Goal: Task Accomplishment & Management: Manage account settings

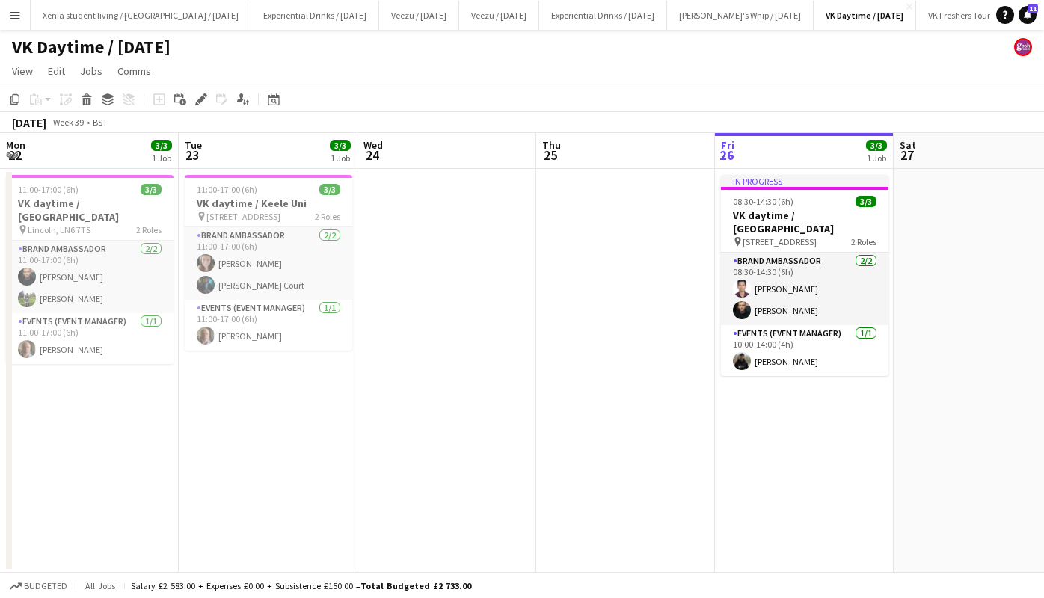
scroll to position [0, 514]
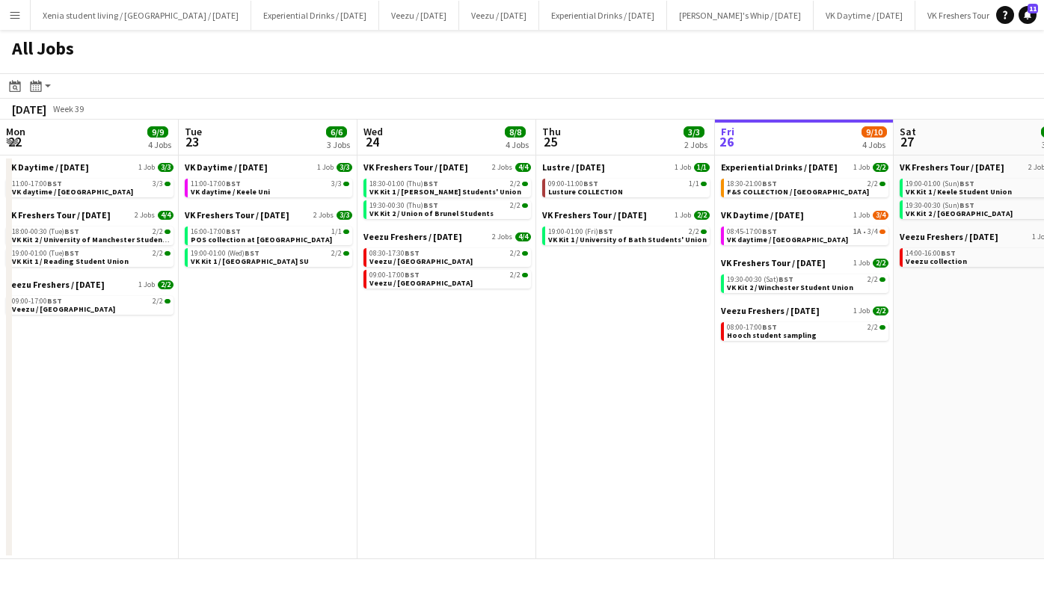
scroll to position [0, 357]
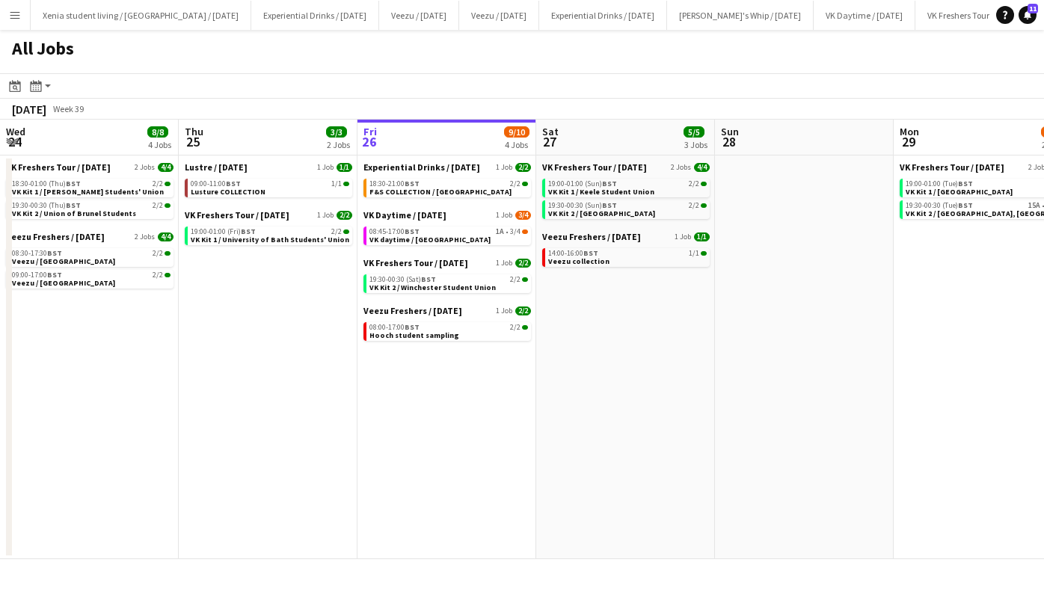
click at [432, 182] on div "18:30-21:00 BST 2/2" at bounding box center [448, 183] width 159 height 7
click at [429, 236] on span "VK daytime / Bath Uni" at bounding box center [429, 240] width 121 height 10
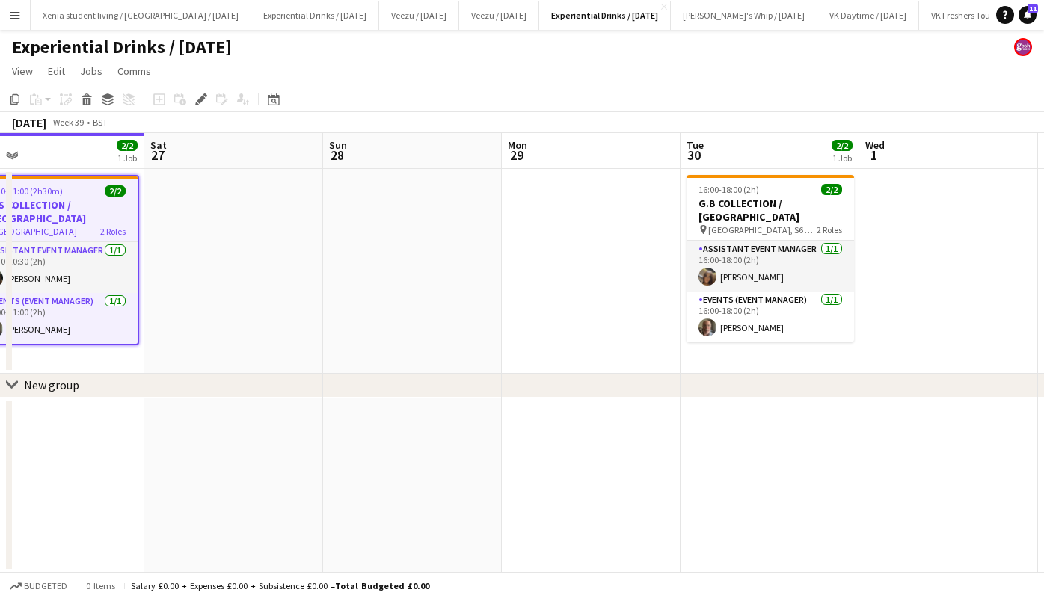
scroll to position [0, 571]
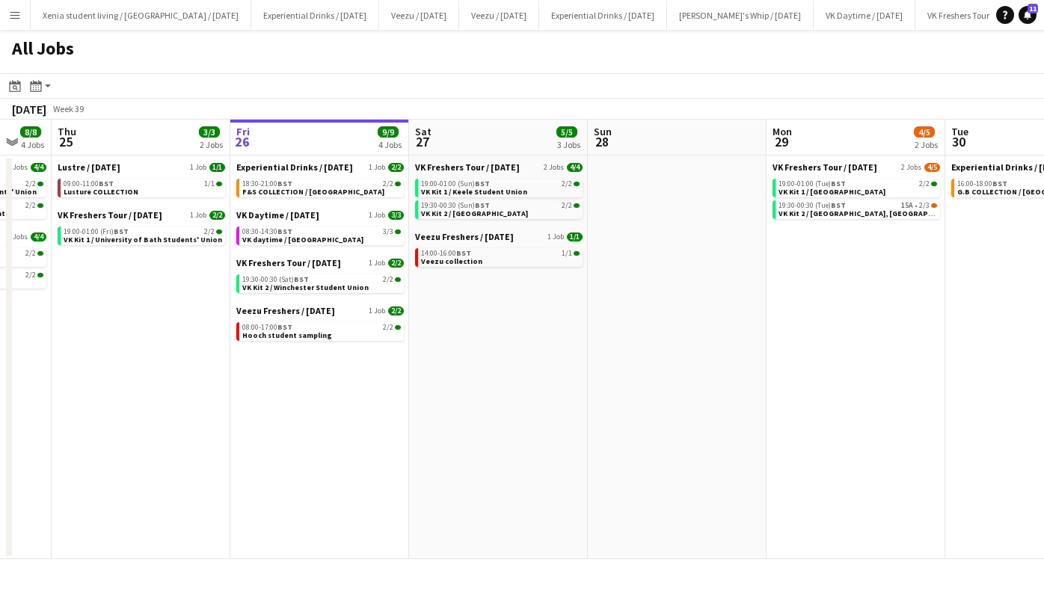
scroll to position [0, 305]
click at [342, 281] on div "19:30-00:30 (Sat) BST 2/2" at bounding box center [322, 279] width 159 height 7
click at [310, 291] on span "VK Kit 2 / Winchester Student Union" at bounding box center [306, 288] width 126 height 10
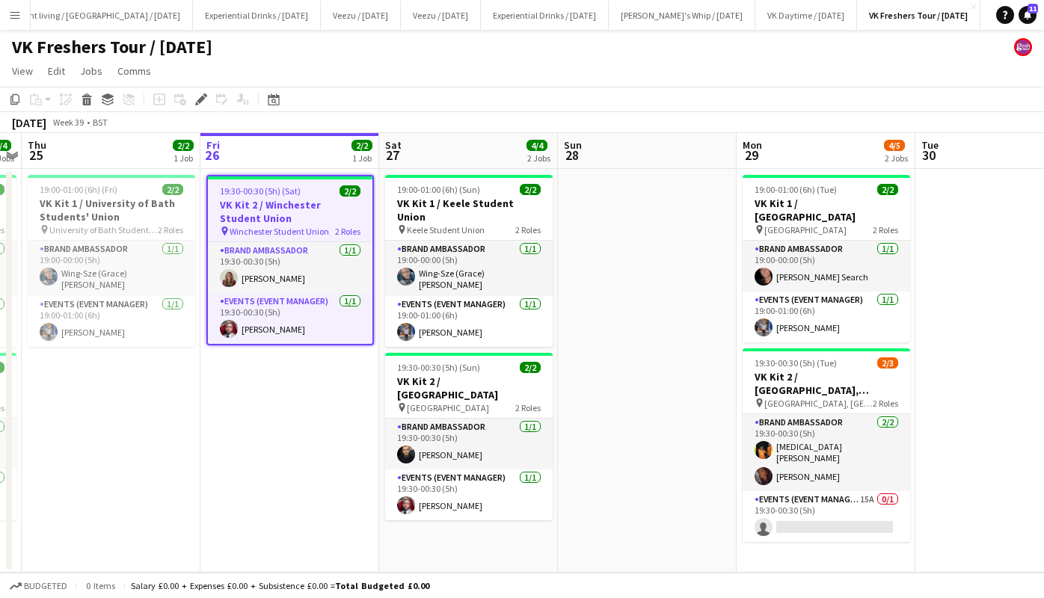
click at [272, 277] on app-card-role "Brand Ambassador [DATE] 19:30-00:30 (5h) [PERSON_NAME]" at bounding box center [290, 267] width 164 height 51
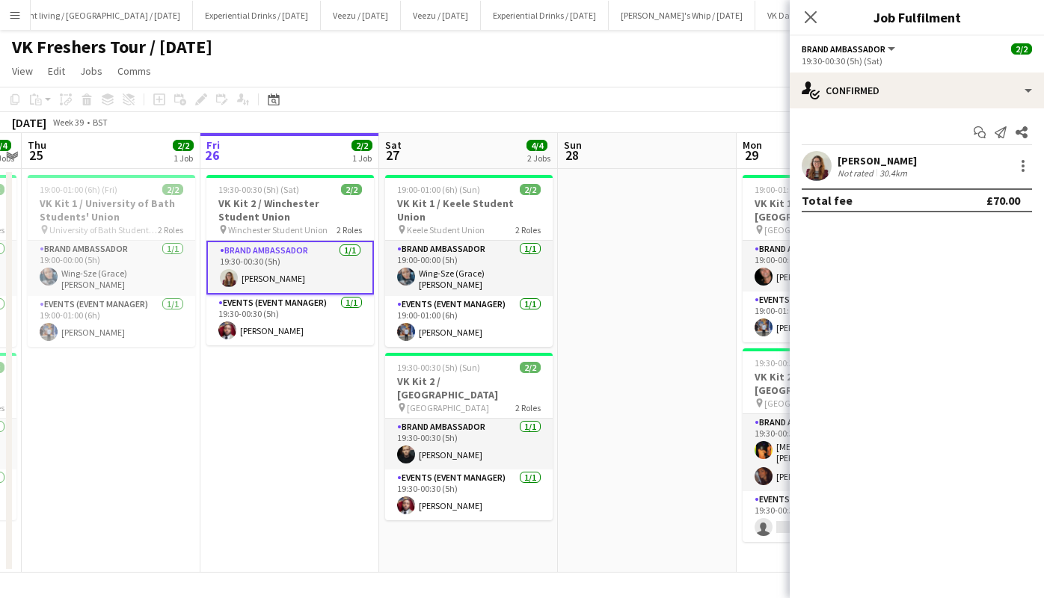
click at [865, 164] on div "[PERSON_NAME]" at bounding box center [876, 160] width 79 height 13
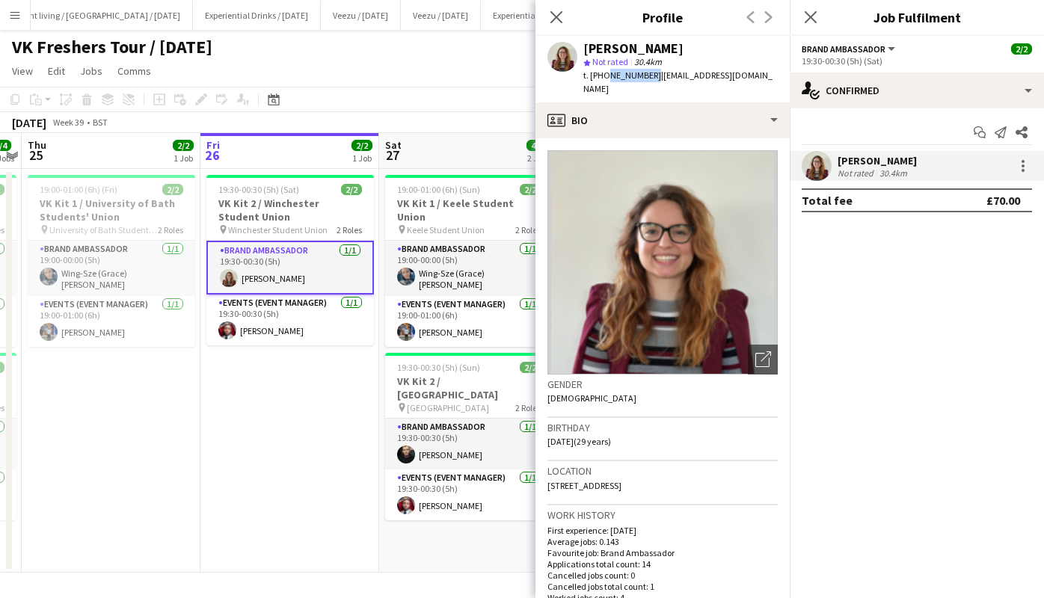
drag, startPoint x: 603, startPoint y: 73, endPoint x: 647, endPoint y: 78, distance: 45.1
click at [647, 78] on span "t. [PHONE_NUMBER]" at bounding box center [622, 75] width 78 height 11
copy span "7572815036"
click at [822, 17] on div "Close pop-in" at bounding box center [811, 17] width 42 height 34
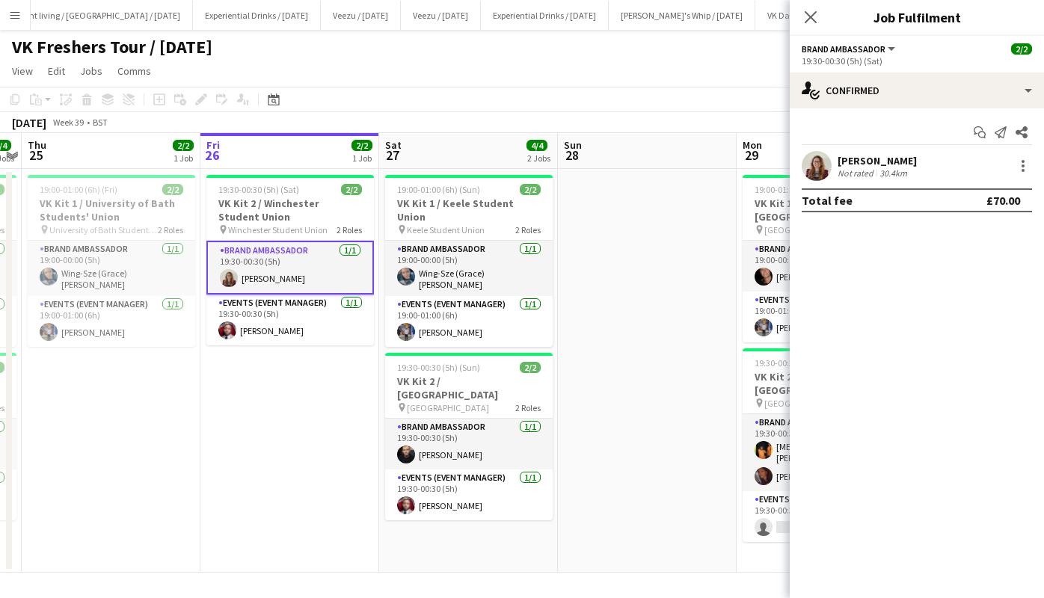
click at [804, 27] on div "Close pop-in" at bounding box center [811, 17] width 42 height 34
click at [807, 23] on icon "Close pop-in" at bounding box center [810, 17] width 12 height 12
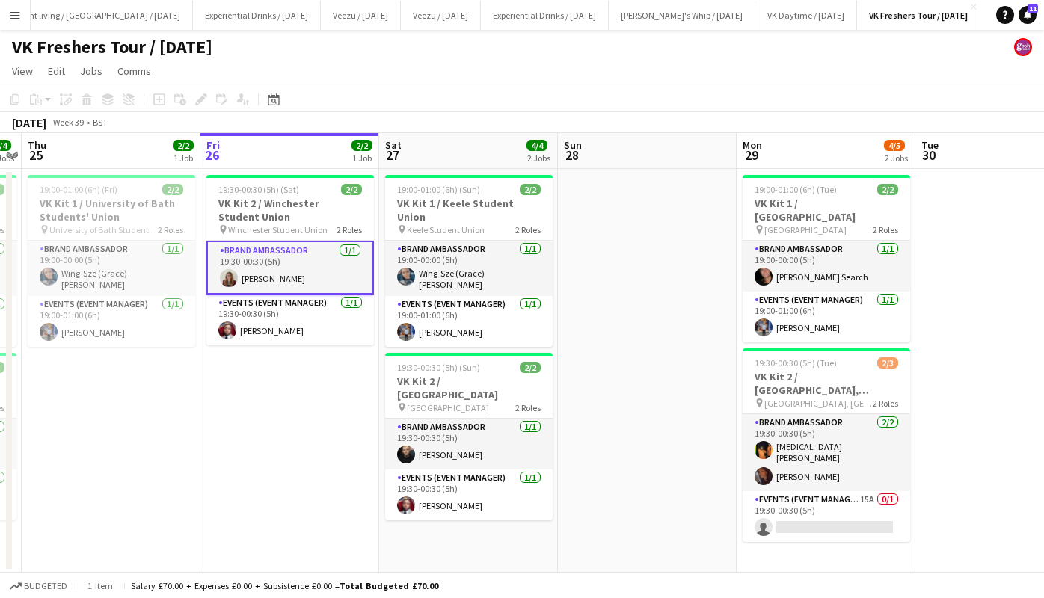
click at [283, 212] on h3 "VK Kit 2 / Winchester Student Union" at bounding box center [289, 210] width 167 height 27
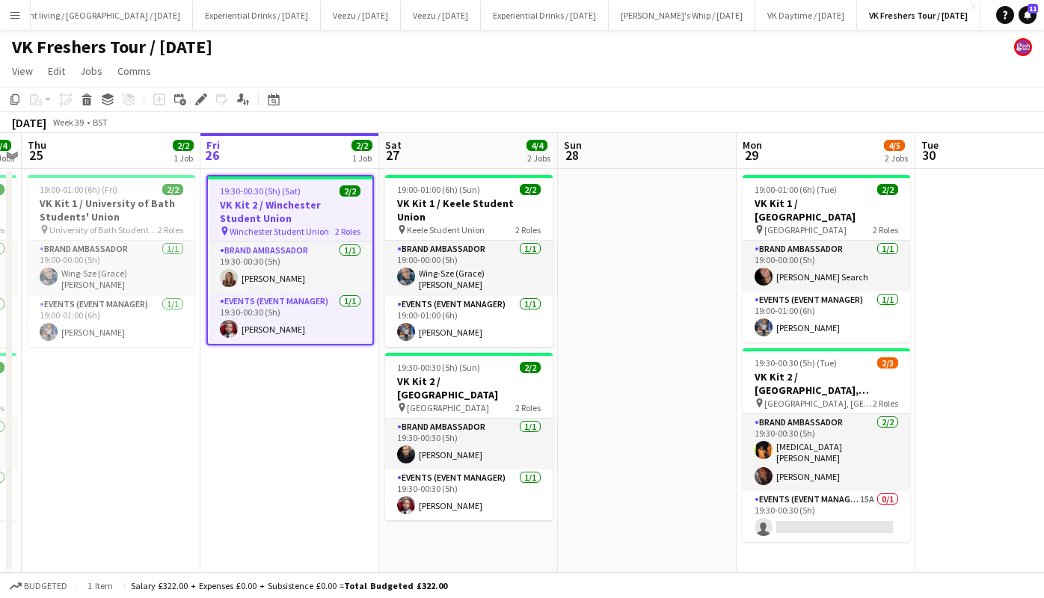
click at [198, 95] on icon "Edit" at bounding box center [201, 99] width 12 height 12
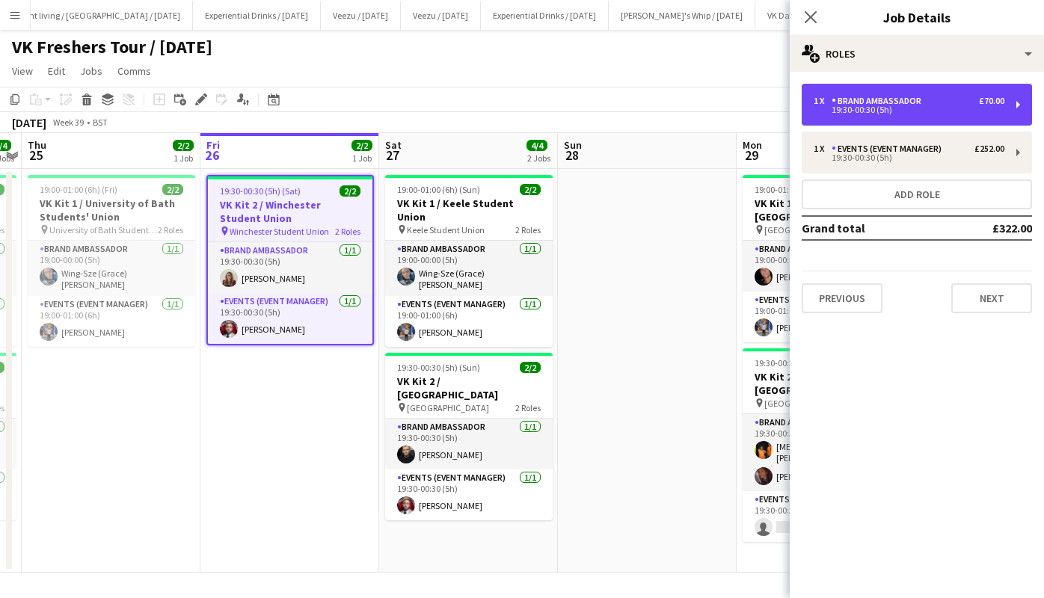
click at [905, 105] on div "Brand Ambassador" at bounding box center [879, 101] width 96 height 10
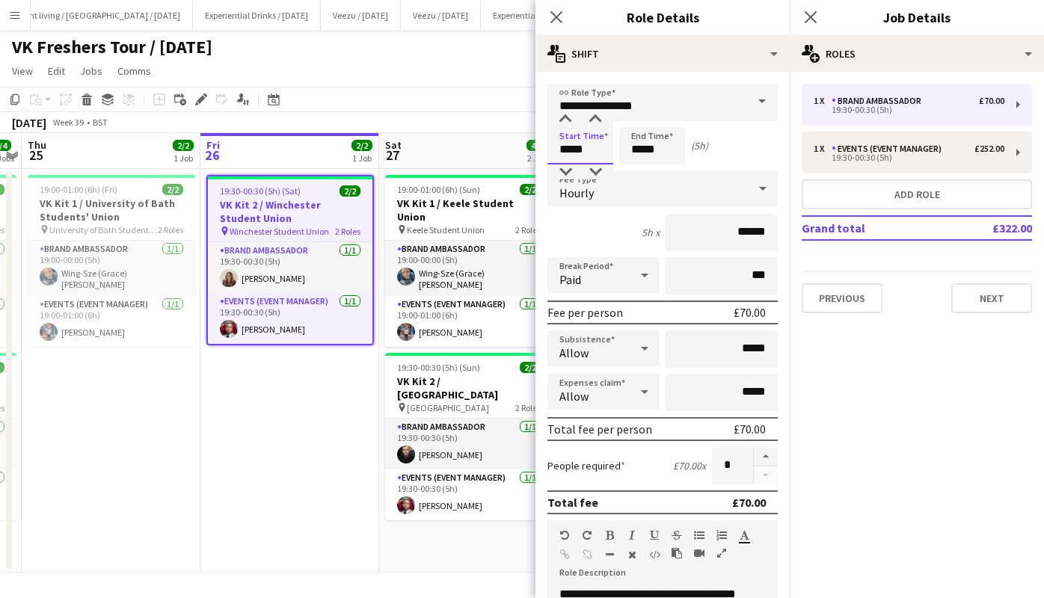
click at [578, 150] on input "*****" at bounding box center [580, 145] width 66 height 37
type input "*****"
click at [594, 175] on div at bounding box center [595, 171] width 30 height 15
click at [653, 143] on input "*****" at bounding box center [652, 145] width 66 height 37
click at [662, 169] on div at bounding box center [667, 171] width 30 height 15
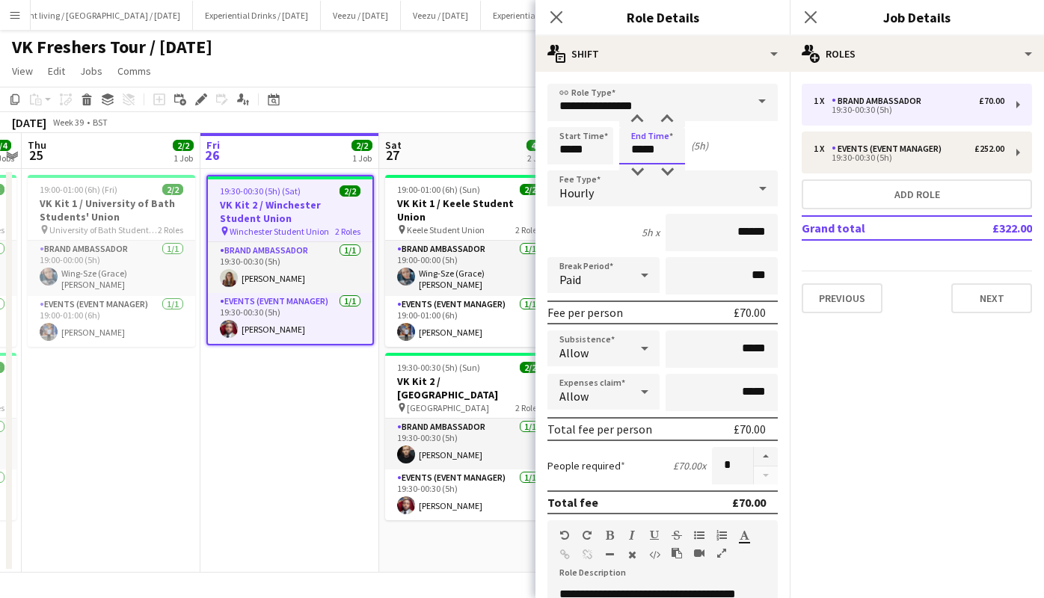
type input "*****"
click at [662, 169] on div at bounding box center [667, 171] width 30 height 15
drag, startPoint x: 591, startPoint y: 148, endPoint x: 597, endPoint y: 171, distance: 23.8
click at [597, 155] on app-time-picker "*****" at bounding box center [580, 149] width 66 height 11
type input "*****"
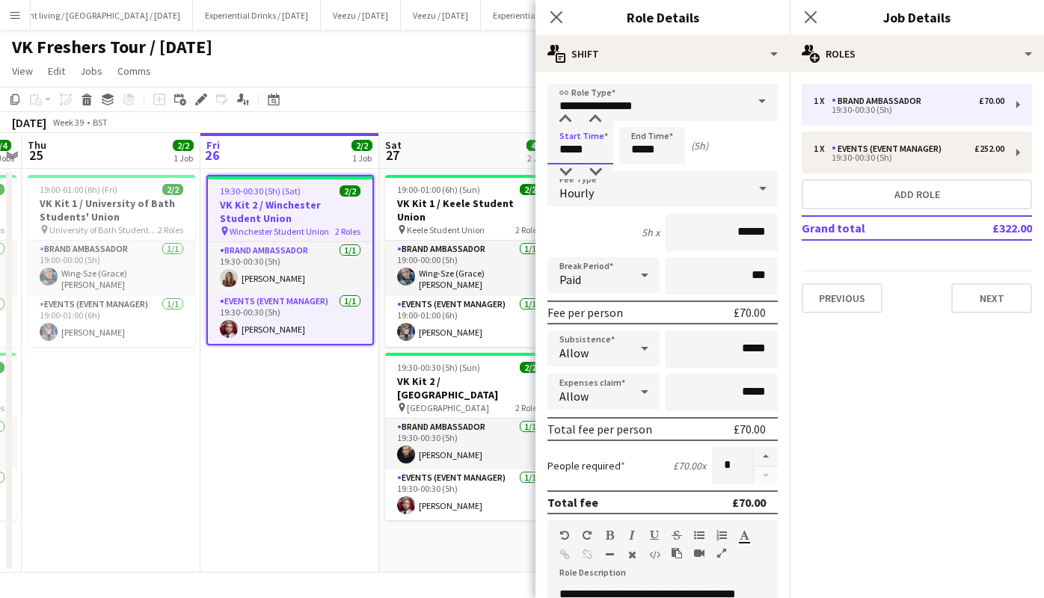
click at [597, 171] on div at bounding box center [595, 171] width 30 height 15
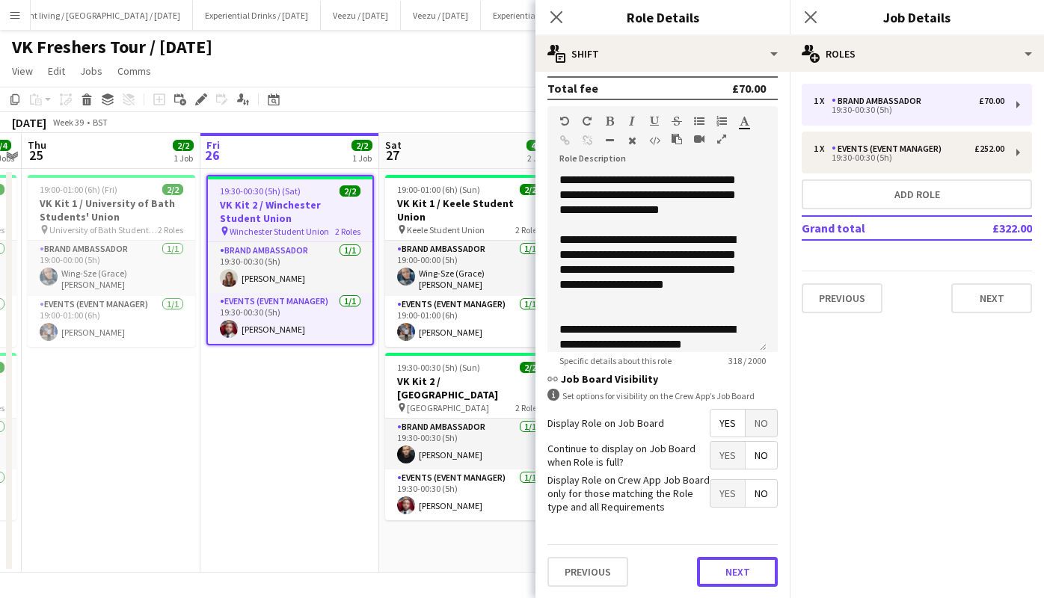
click at [714, 565] on button "Next" at bounding box center [737, 572] width 81 height 30
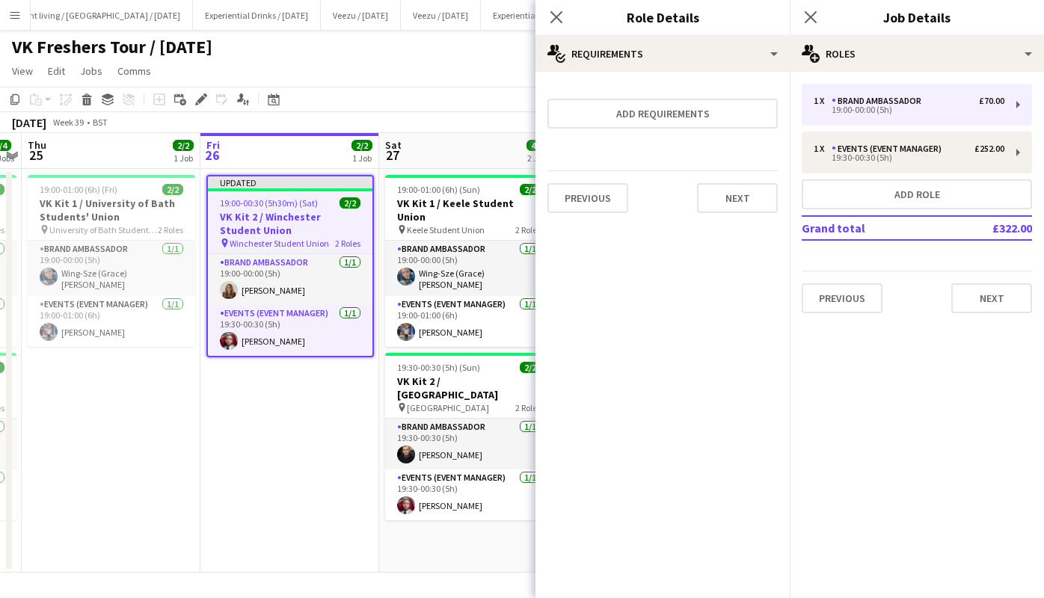
click at [748, 212] on div "Previous Next" at bounding box center [662, 197] width 230 height 55
click at [748, 212] on button "Next" at bounding box center [737, 198] width 81 height 30
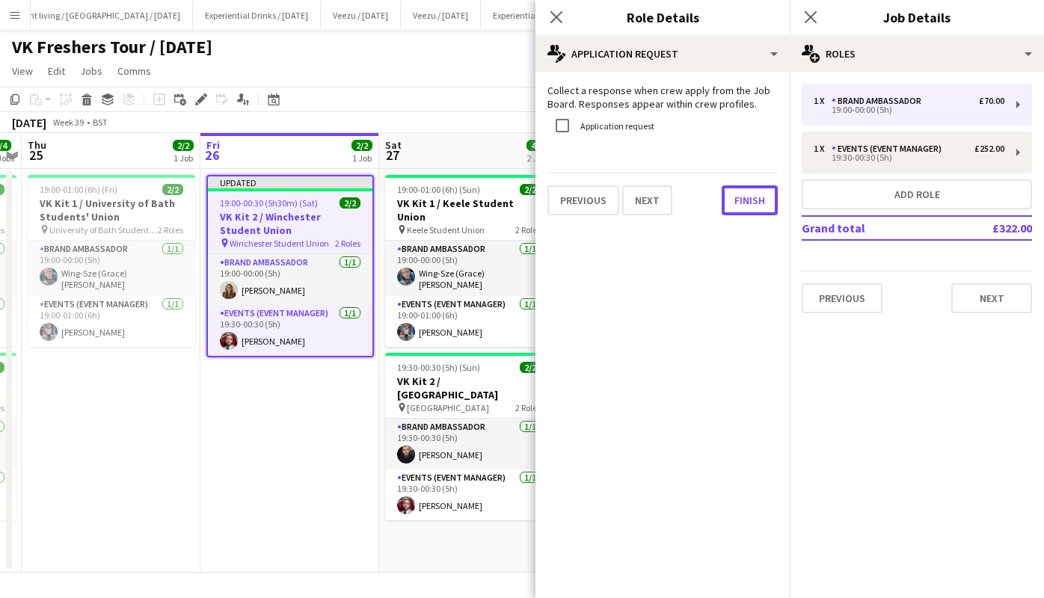
click at [748, 212] on button "Finish" at bounding box center [749, 200] width 56 height 30
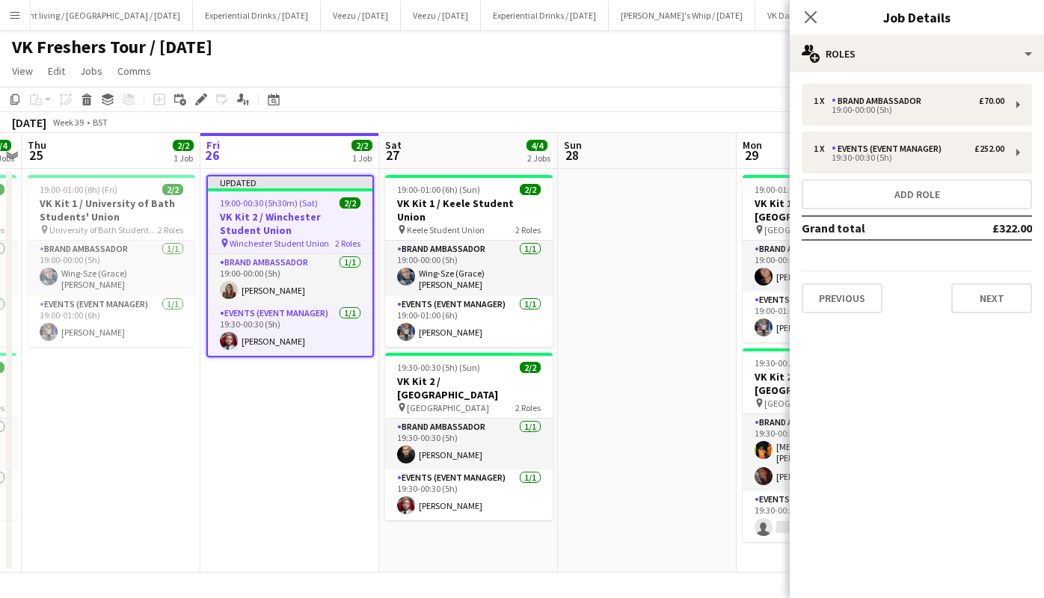
click at [805, 16] on icon "Close pop-in" at bounding box center [810, 17] width 12 height 12
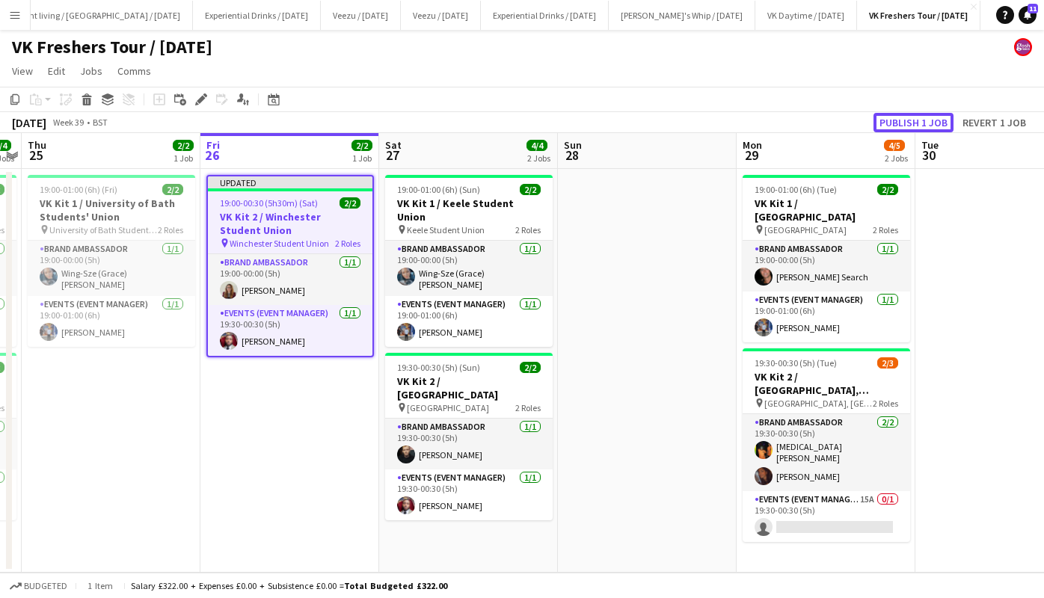
click at [894, 114] on button "Publish 1 job" at bounding box center [913, 122] width 80 height 19
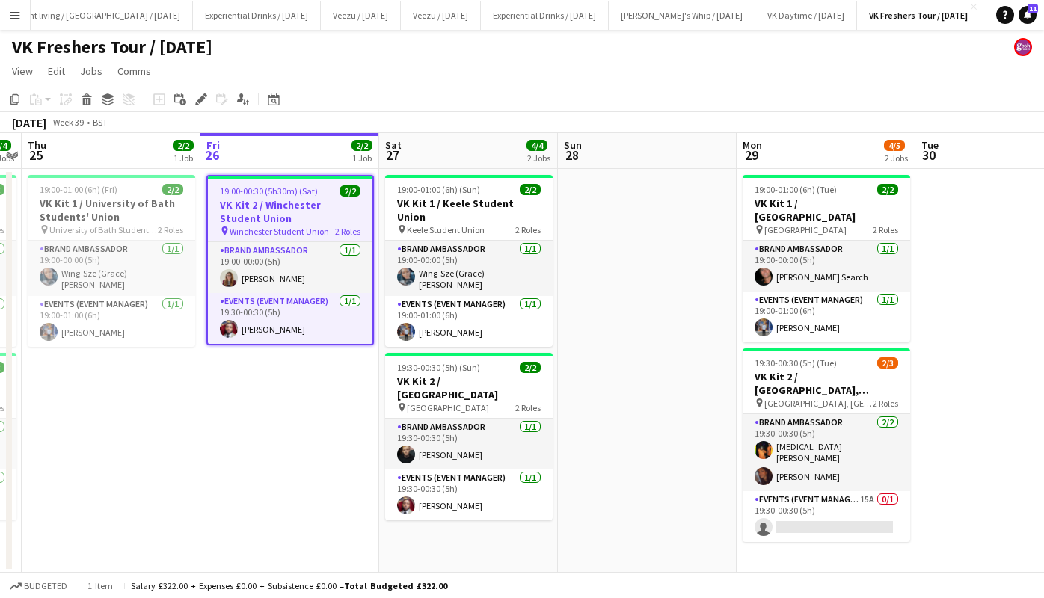
click at [276, 273] on app-card-role "Brand Ambassador [DATE] 19:00-00:00 (5h) [PERSON_NAME]" at bounding box center [290, 267] width 164 height 51
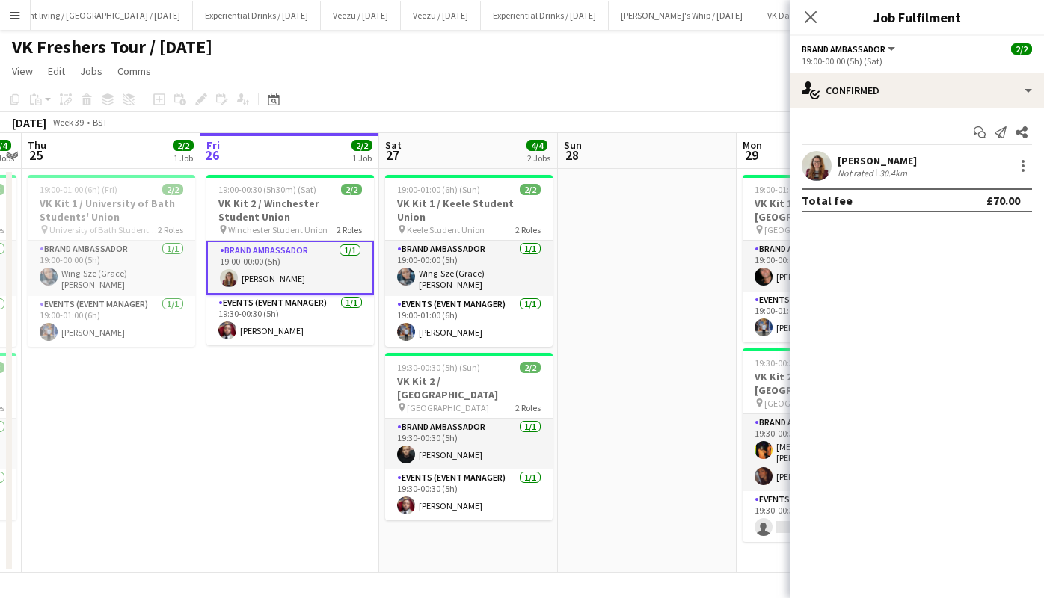
click at [843, 166] on div "[PERSON_NAME]" at bounding box center [876, 160] width 79 height 13
